Goal: Information Seeking & Learning: Compare options

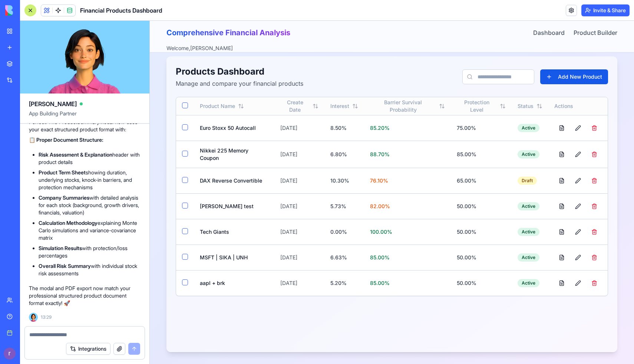
scroll to position [11325, 0]
click at [182, 286] on td at bounding box center [185, 283] width 18 height 26
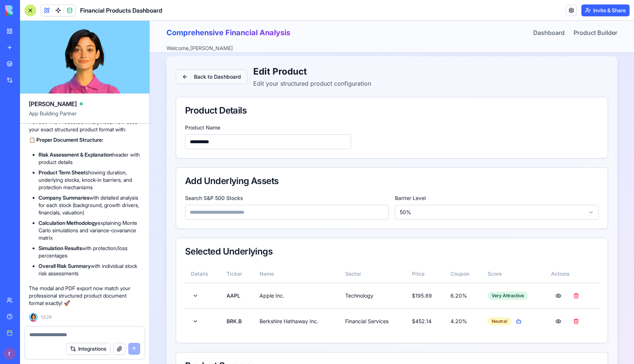
click at [221, 81] on button "Back to Dashboard" at bounding box center [212, 76] width 72 height 15
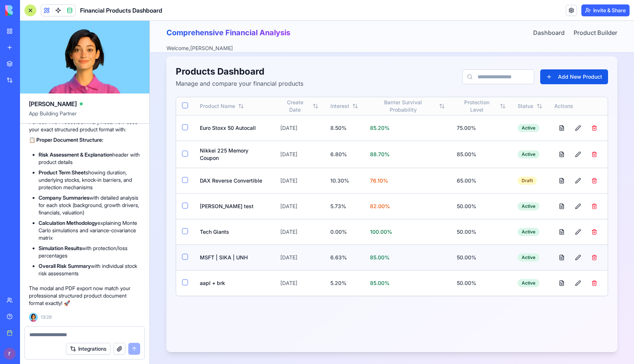
click at [184, 257] on button "button" at bounding box center [185, 257] width 6 height 6
click at [188, 283] on td at bounding box center [185, 283] width 18 height 26
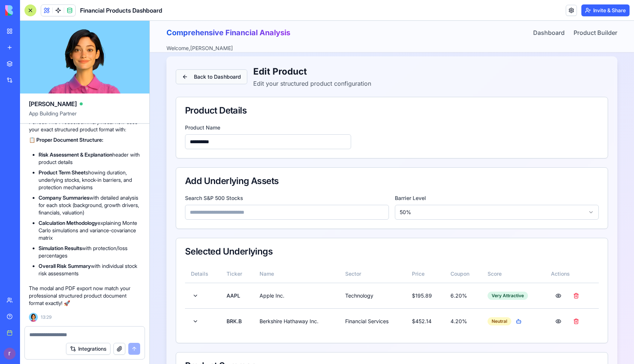
click at [204, 76] on button "Back to Dashboard" at bounding box center [212, 76] width 72 height 15
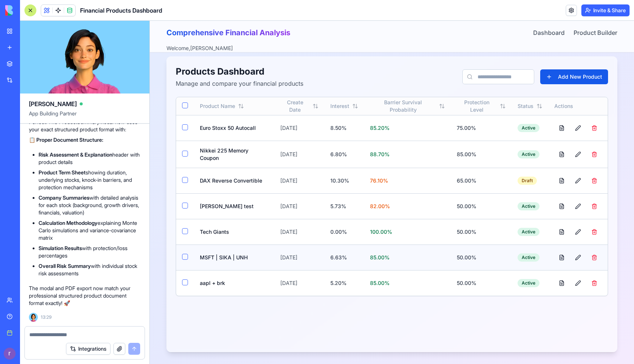
click at [185, 257] on button "button" at bounding box center [185, 257] width 6 height 6
click at [185, 284] on button "button" at bounding box center [185, 282] width 6 height 6
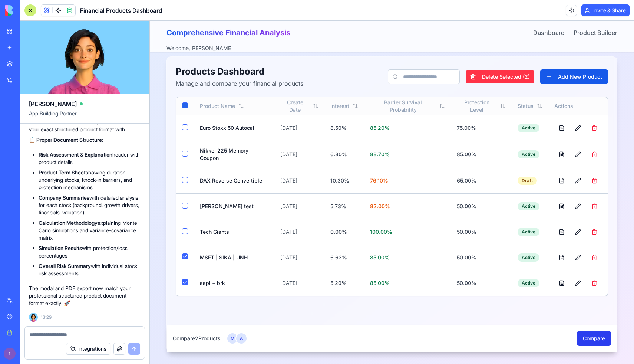
click at [591, 337] on button "Compare" at bounding box center [594, 338] width 34 height 15
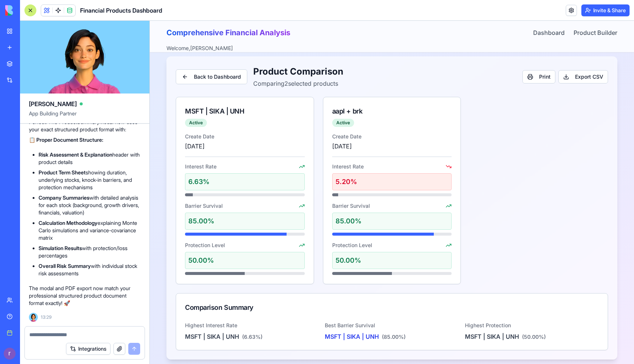
click at [106, 330] on div at bounding box center [85, 332] width 120 height 12
click at [102, 332] on textarea at bounding box center [84, 334] width 111 height 7
paste textarea
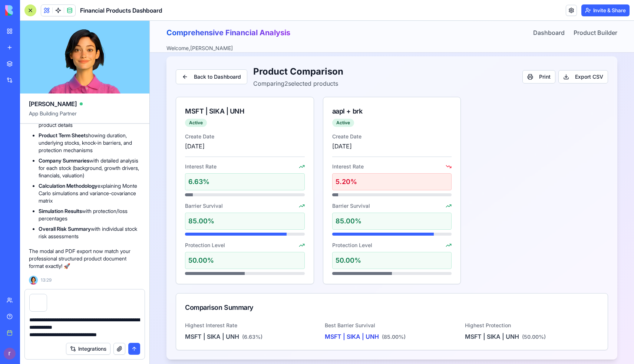
click at [88, 330] on textarea "**********" at bounding box center [84, 327] width 111 height 22
click at [121, 334] on textarea "**********" at bounding box center [84, 327] width 111 height 22
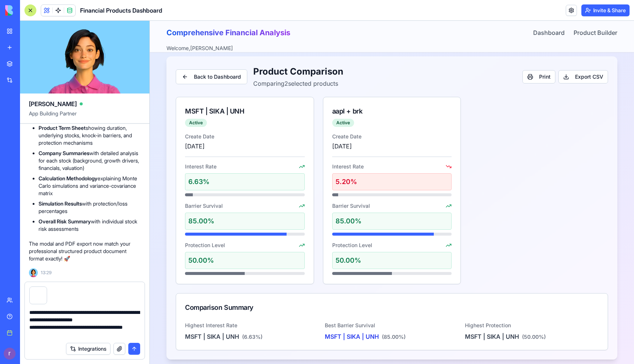
type textarea "**********"
click at [65, 341] on div "Integrations" at bounding box center [85, 348] width 120 height 21
drag, startPoint x: 56, startPoint y: 334, endPoint x: 25, endPoint y: 303, distance: 43.8
click at [25, 303] on form "**********" at bounding box center [84, 320] width 120 height 78
click at [232, 80] on button "Back to Dashboard" at bounding box center [212, 76] width 72 height 15
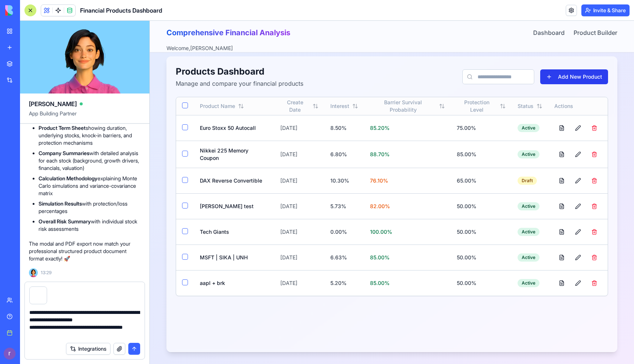
click at [587, 70] on button "Add New Product" at bounding box center [574, 76] width 68 height 15
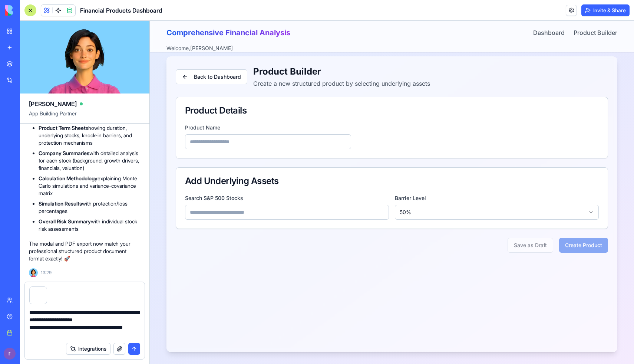
click at [463, 214] on html "Comprehensive Financial Analysis Dashboard Product Builder Welcome, [PERSON_NAM…" at bounding box center [392, 188] width 484 height 351
